Goal: Task Accomplishment & Management: Complete application form

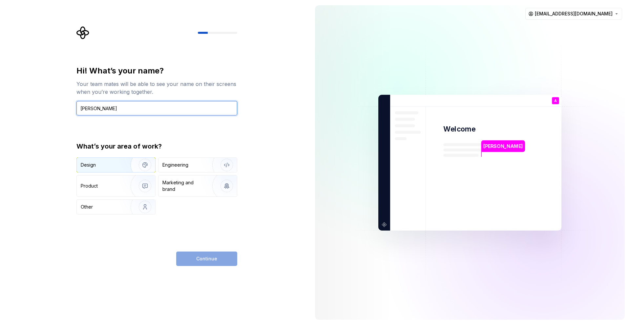
type input "[PERSON_NAME]"
click at [121, 168] on img "button" at bounding box center [141, 165] width 42 height 44
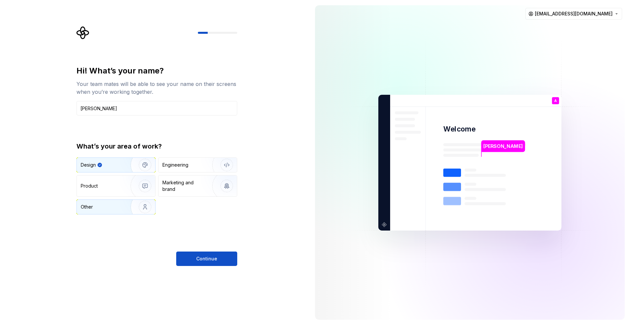
click at [112, 207] on div "Other" at bounding box center [100, 207] width 38 height 7
click at [124, 163] on img "button" at bounding box center [141, 165] width 42 height 44
click at [211, 254] on button "Continue" at bounding box center [206, 259] width 61 height 14
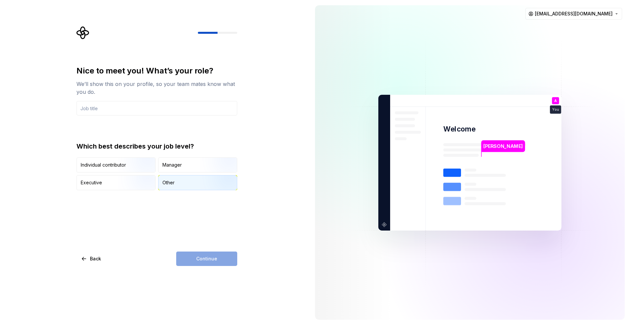
click at [182, 187] on div "Other" at bounding box center [197, 182] width 78 height 14
click at [209, 255] on div "Continue" at bounding box center [206, 259] width 61 height 14
click at [176, 222] on div "Nice to meet you! What’s your role? We’ll show this on your profile, so your te…" at bounding box center [156, 166] width 161 height 200
click at [153, 109] on input "text" at bounding box center [156, 108] width 161 height 14
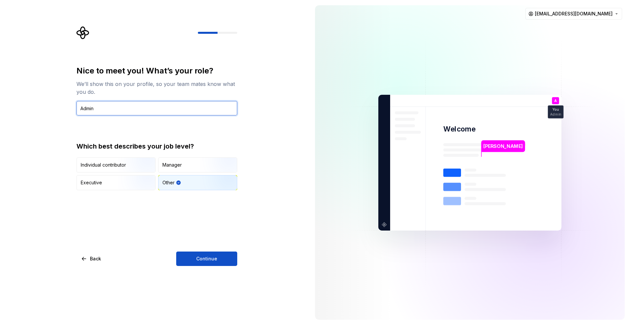
type input "Admin"
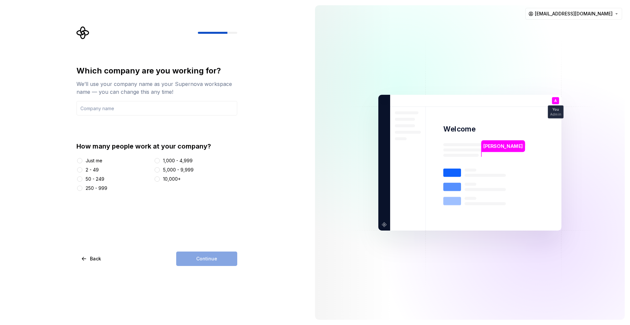
click at [96, 170] on div "2 - 49" at bounding box center [92, 170] width 13 height 7
click at [82, 170] on button "2 - 49" at bounding box center [79, 169] width 5 height 5
click at [205, 219] on div "Which company are you working for? We’ll use your company name as your Supernov…" at bounding box center [156, 166] width 161 height 200
click at [97, 158] on div "Just me" at bounding box center [94, 160] width 17 height 7
click at [82, 158] on button "Just me" at bounding box center [79, 160] width 5 height 5
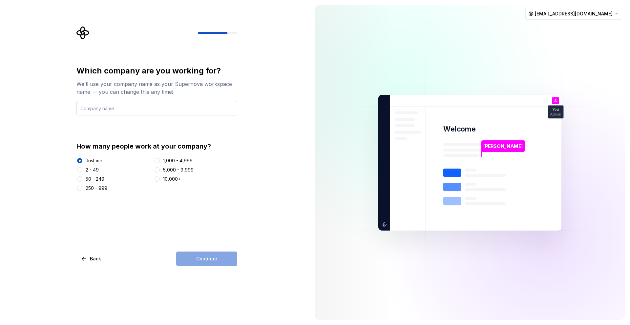
click at [112, 111] on input "text" at bounding box center [156, 108] width 161 height 14
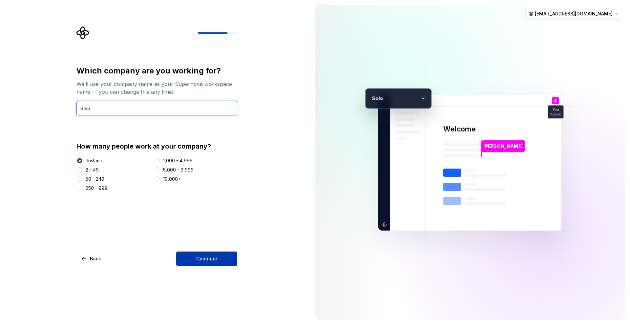
type input "Solo"
click at [211, 255] on button "Continue" at bounding box center [206, 259] width 61 height 14
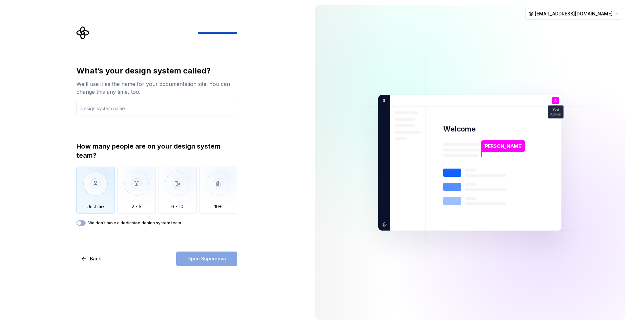
click at [91, 200] on img "button" at bounding box center [95, 189] width 38 height 44
click at [138, 199] on img "button" at bounding box center [136, 189] width 38 height 44
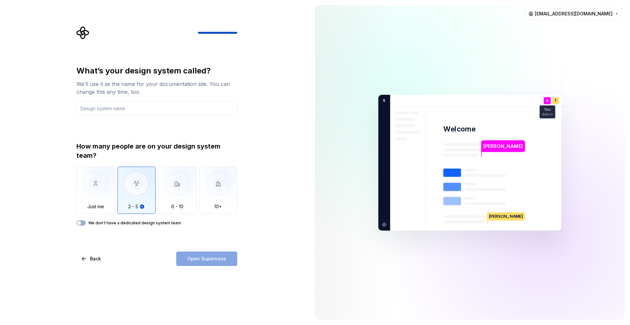
click at [115, 225] on label "We don't have a dedicated design system team" at bounding box center [134, 222] width 93 height 5
click at [86, 225] on button "We don't have a dedicated design system team" at bounding box center [80, 222] width 9 height 5
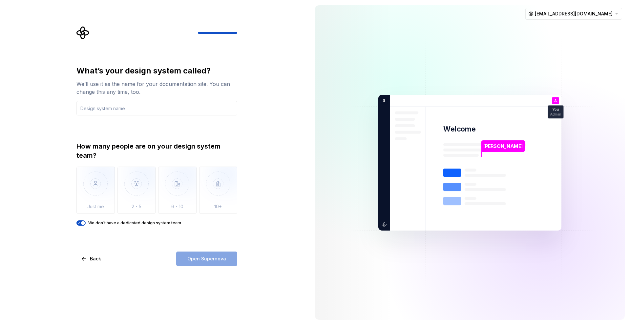
drag, startPoint x: 286, startPoint y: 228, endPoint x: 259, endPoint y: 203, distance: 36.2
click at [286, 228] on div "What’s your design system called? We’ll use it as the name for your documentati…" at bounding box center [155, 162] width 310 height 325
click at [135, 108] on input "text" at bounding box center [156, 108] width 161 height 14
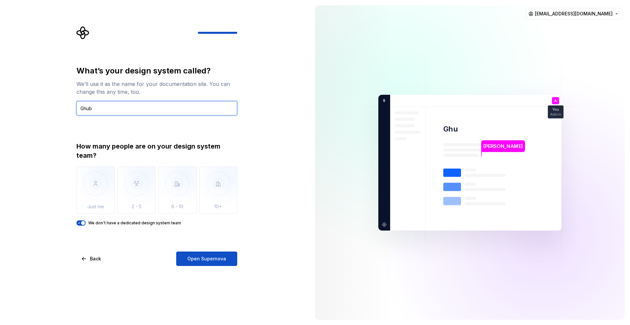
type input "Ghub"
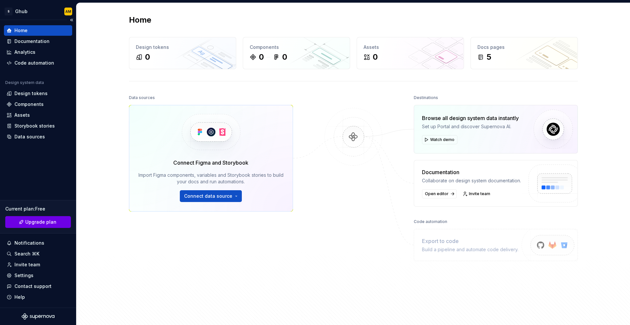
click at [44, 223] on span "Upgrade plan" at bounding box center [40, 222] width 31 height 7
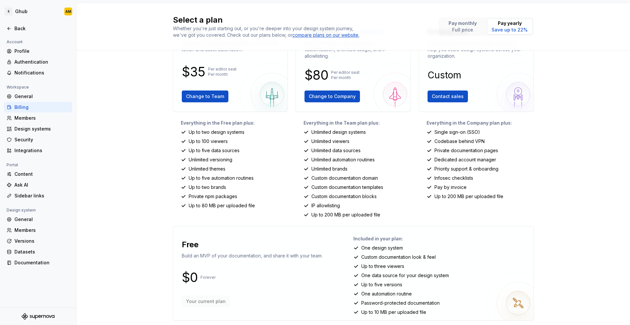
scroll to position [44, 0]
